Goal: Check status: Check status

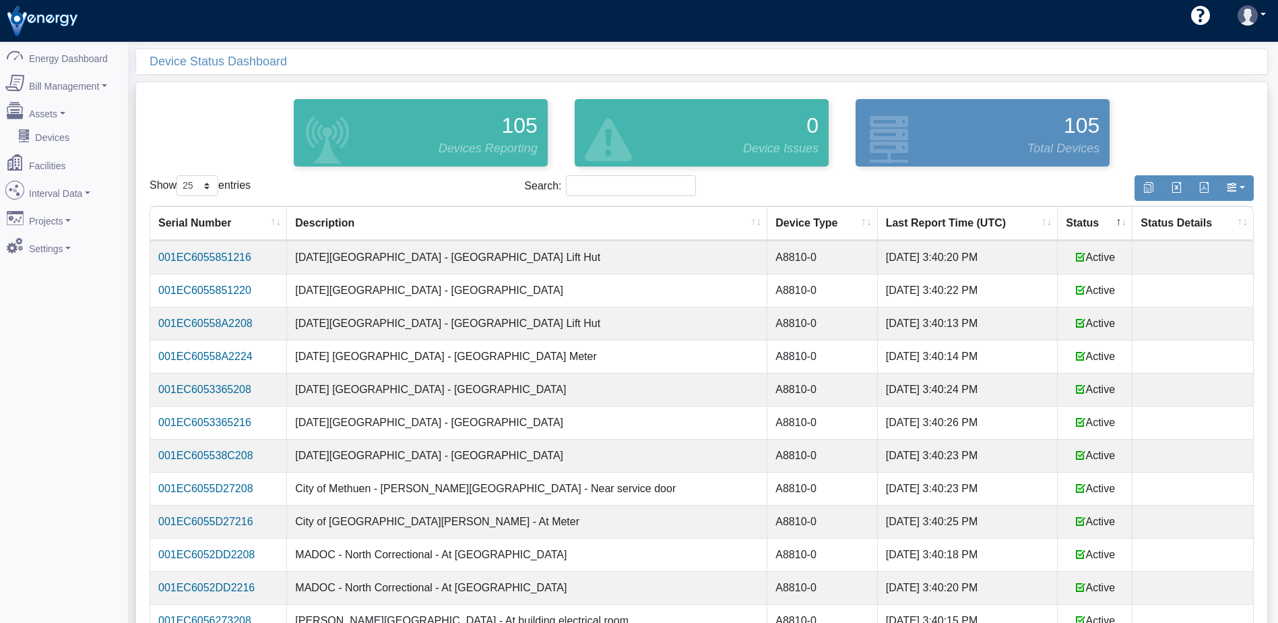
select select "25"
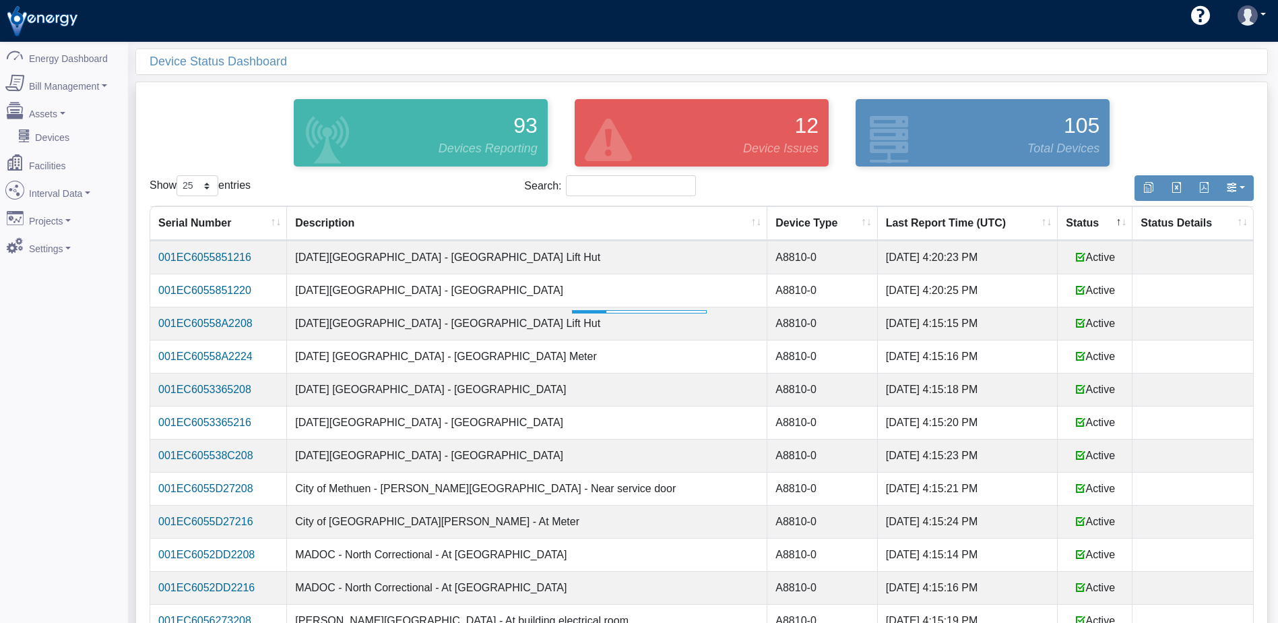
select select "25"
click at [1077, 224] on th "Status" at bounding box center [1095, 223] width 75 height 34
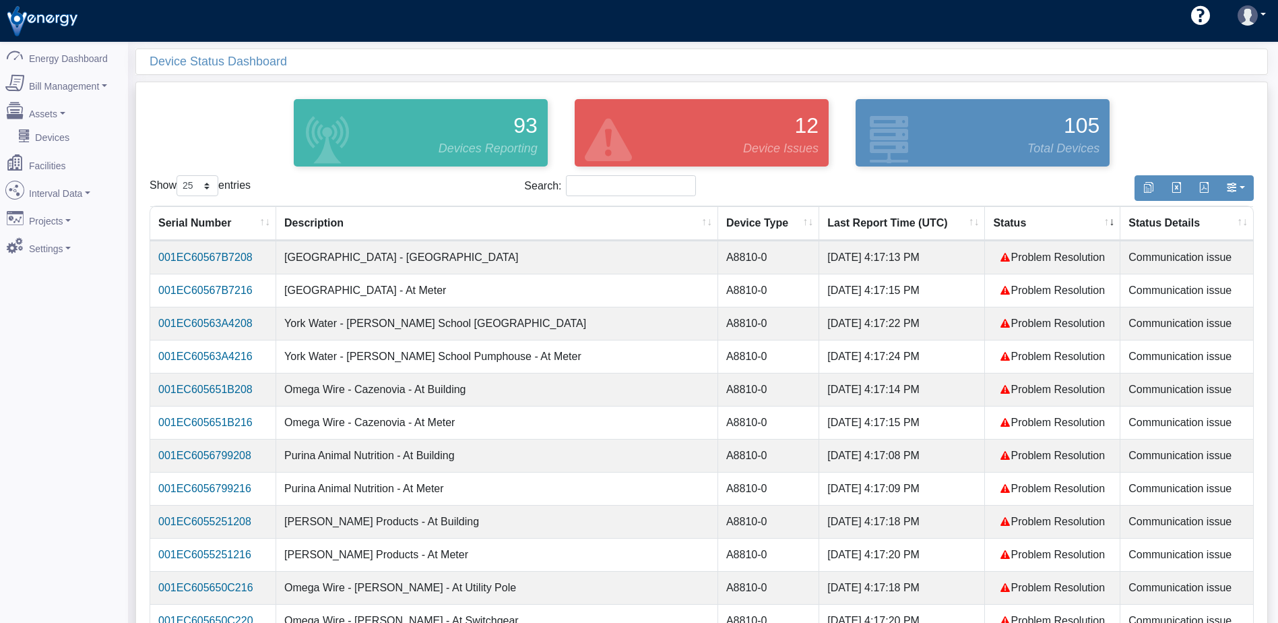
click at [1039, 221] on th "Status" at bounding box center [1052, 223] width 135 height 34
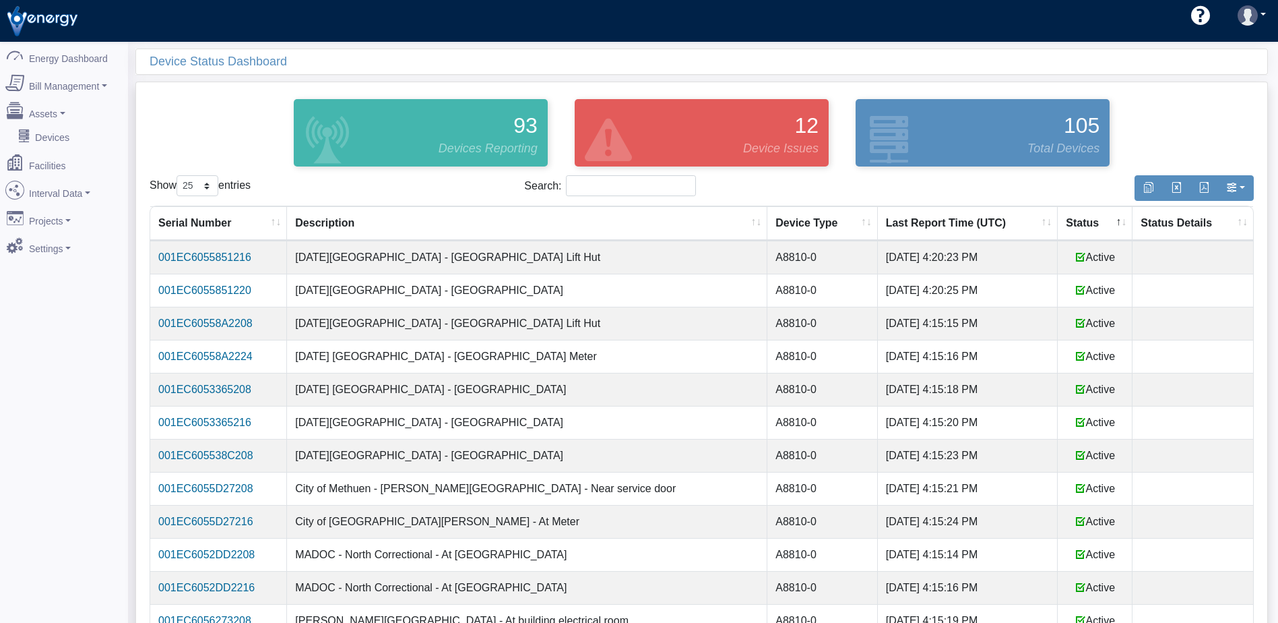
click at [1039, 221] on th "Last Report Time (UTC)" at bounding box center [968, 223] width 181 height 34
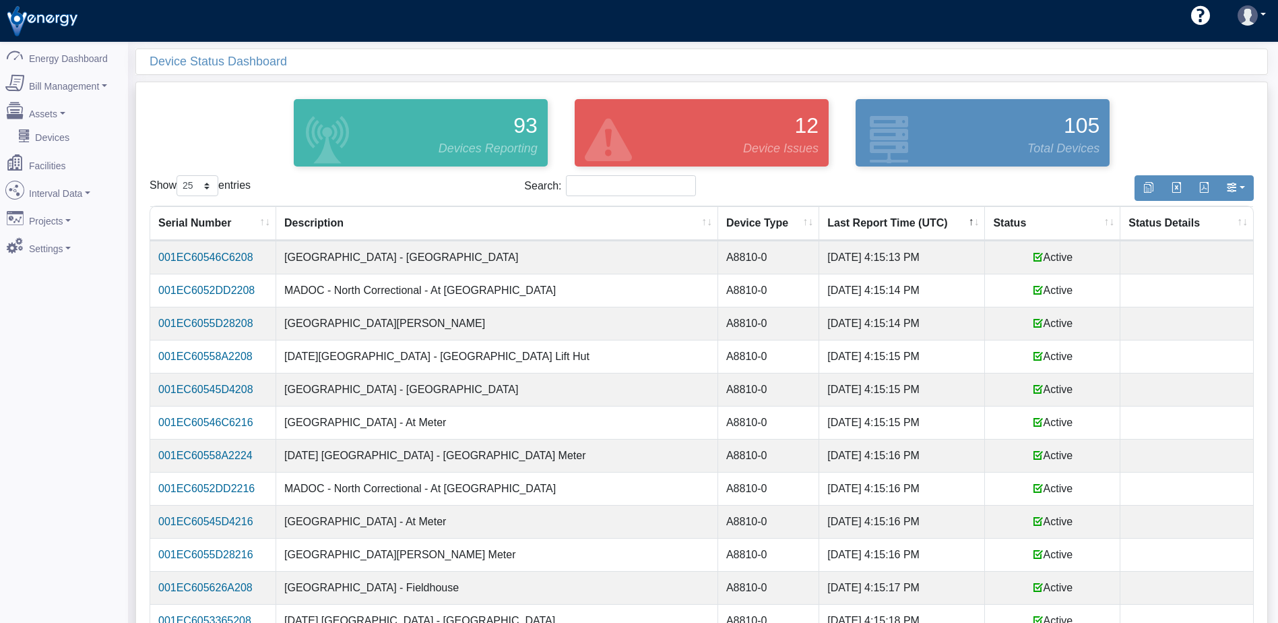
click at [1030, 226] on th "Status" at bounding box center [1052, 223] width 135 height 34
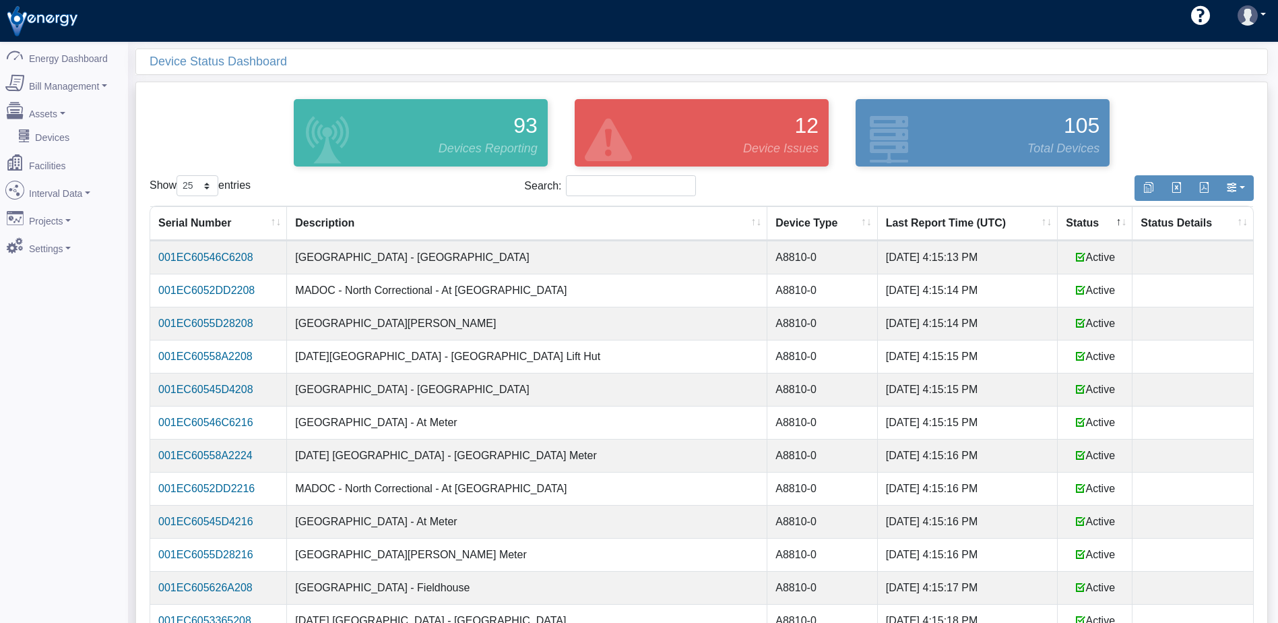
click at [1064, 224] on th "Status" at bounding box center [1095, 223] width 75 height 34
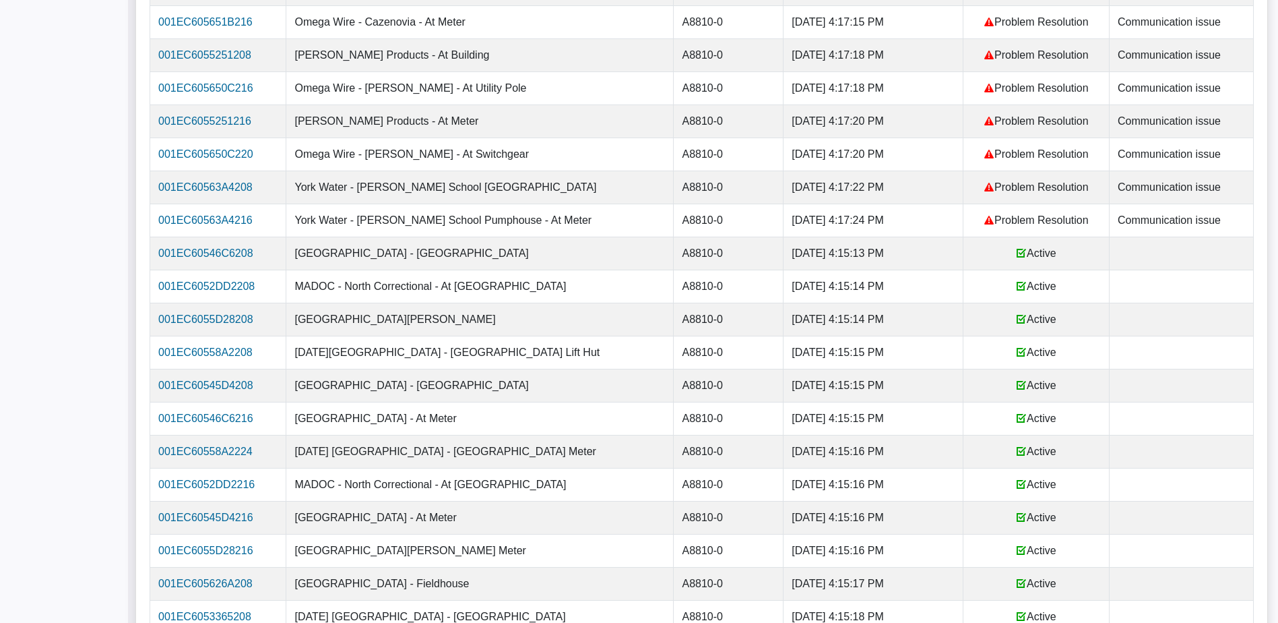
scroll to position [404, 0]
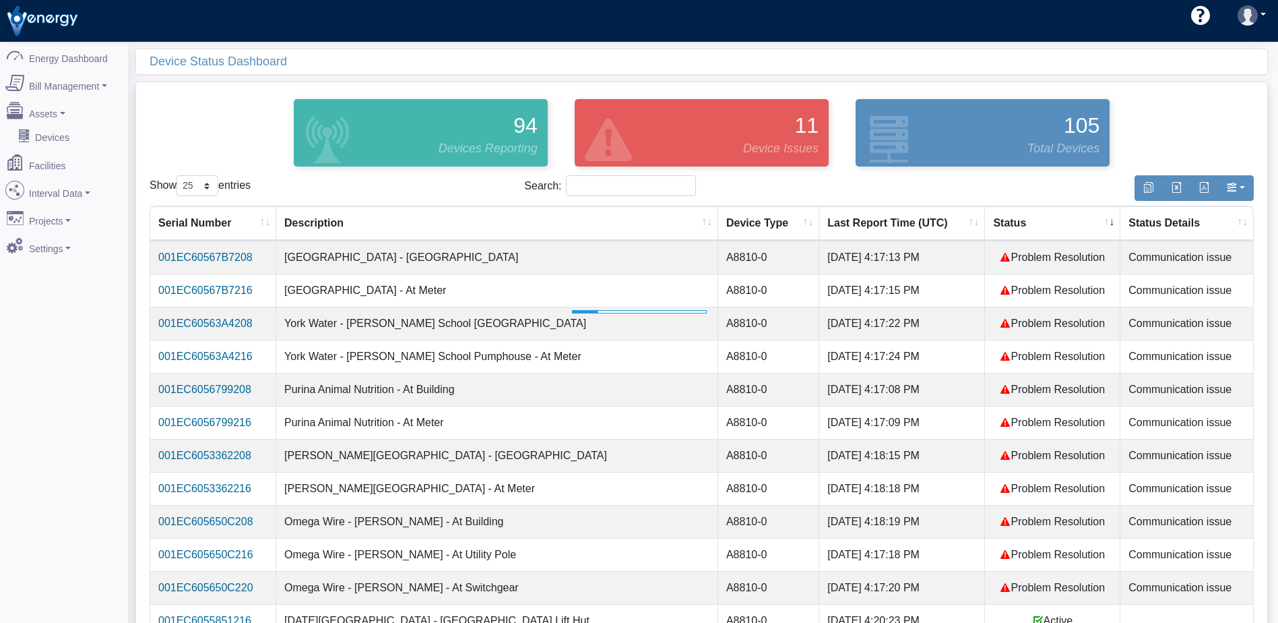
select select "25"
